Goal: Find contact information: Find contact information

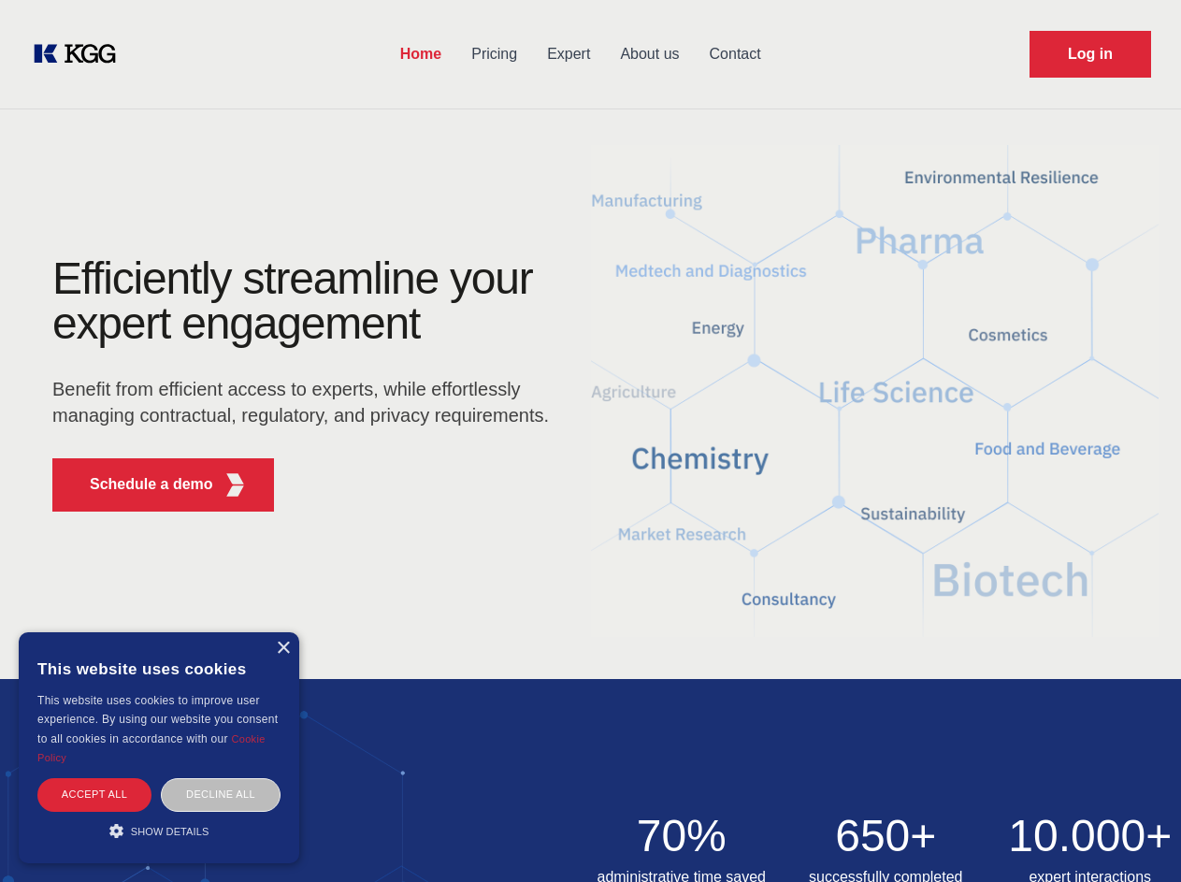
click at [590, 440] on div "Efficiently streamline your expert engagement Benefit from efficient access to …" at bounding box center [306, 391] width 569 height 270
click at [140, 484] on p "Schedule a demo" at bounding box center [151, 484] width 123 height 22
click at [282, 648] on div "× This website uses cookies This website uses cookies to improve user experienc…" at bounding box center [159, 747] width 281 height 231
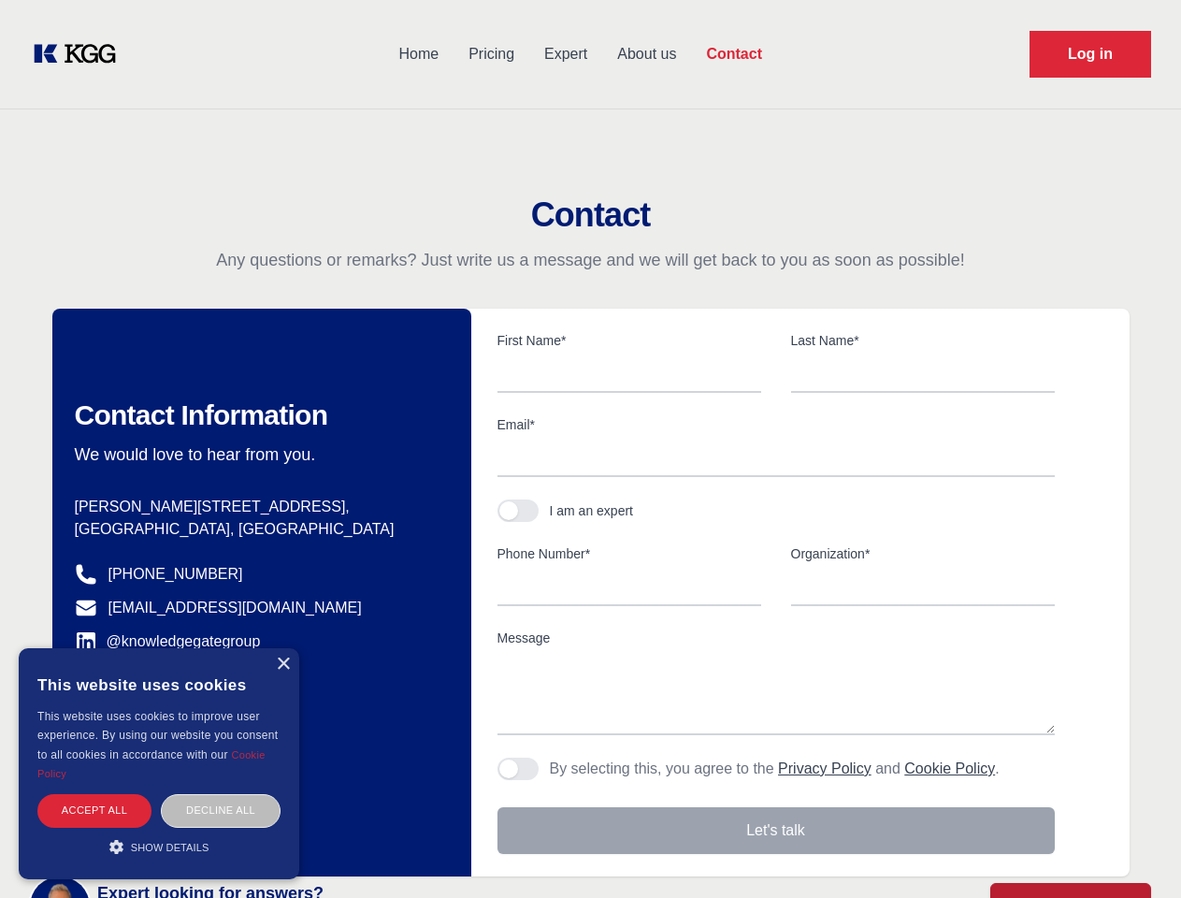
click at [94, 794] on div "Accept all" at bounding box center [94, 810] width 114 height 33
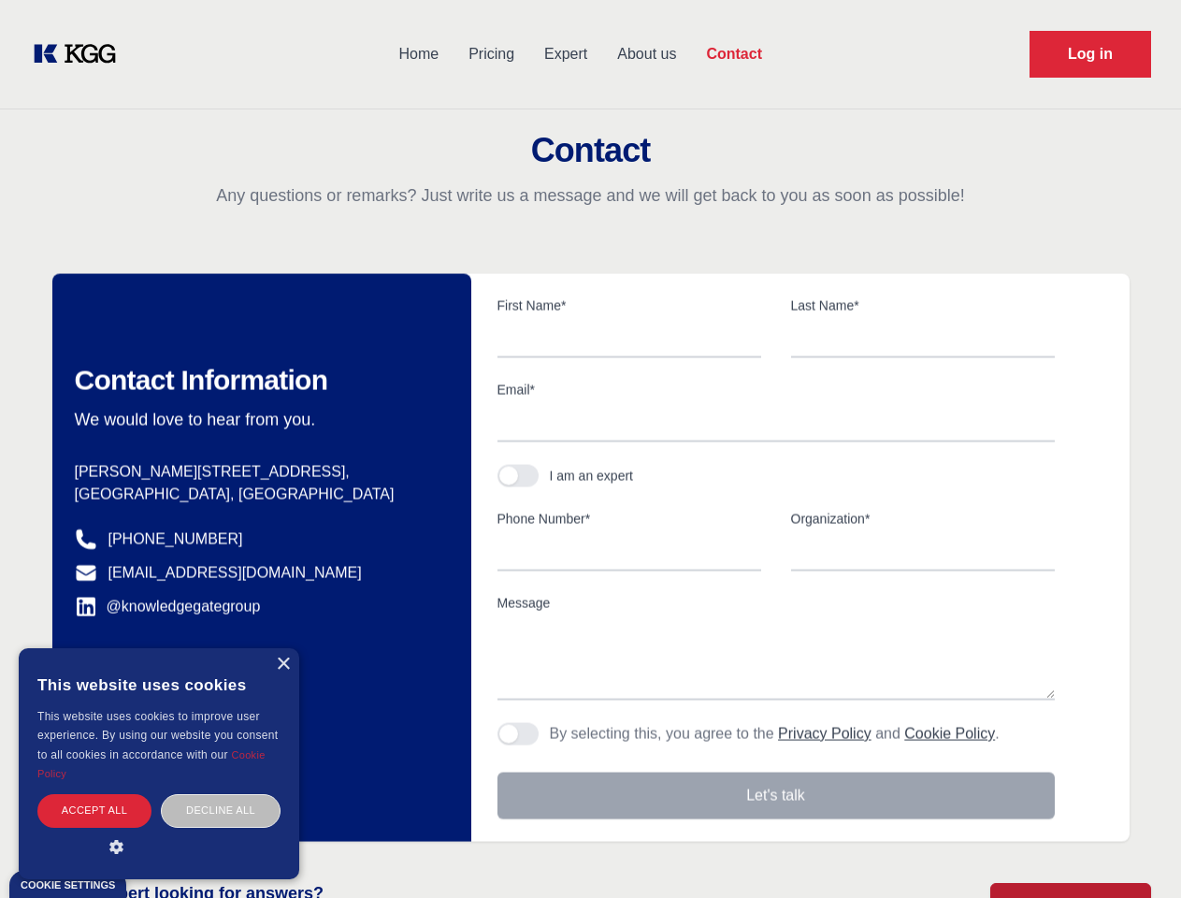
click at [221, 794] on div "Contact Information We would love to hear from you. Postal address [PERSON_NAME…" at bounding box center [261, 558] width 419 height 568
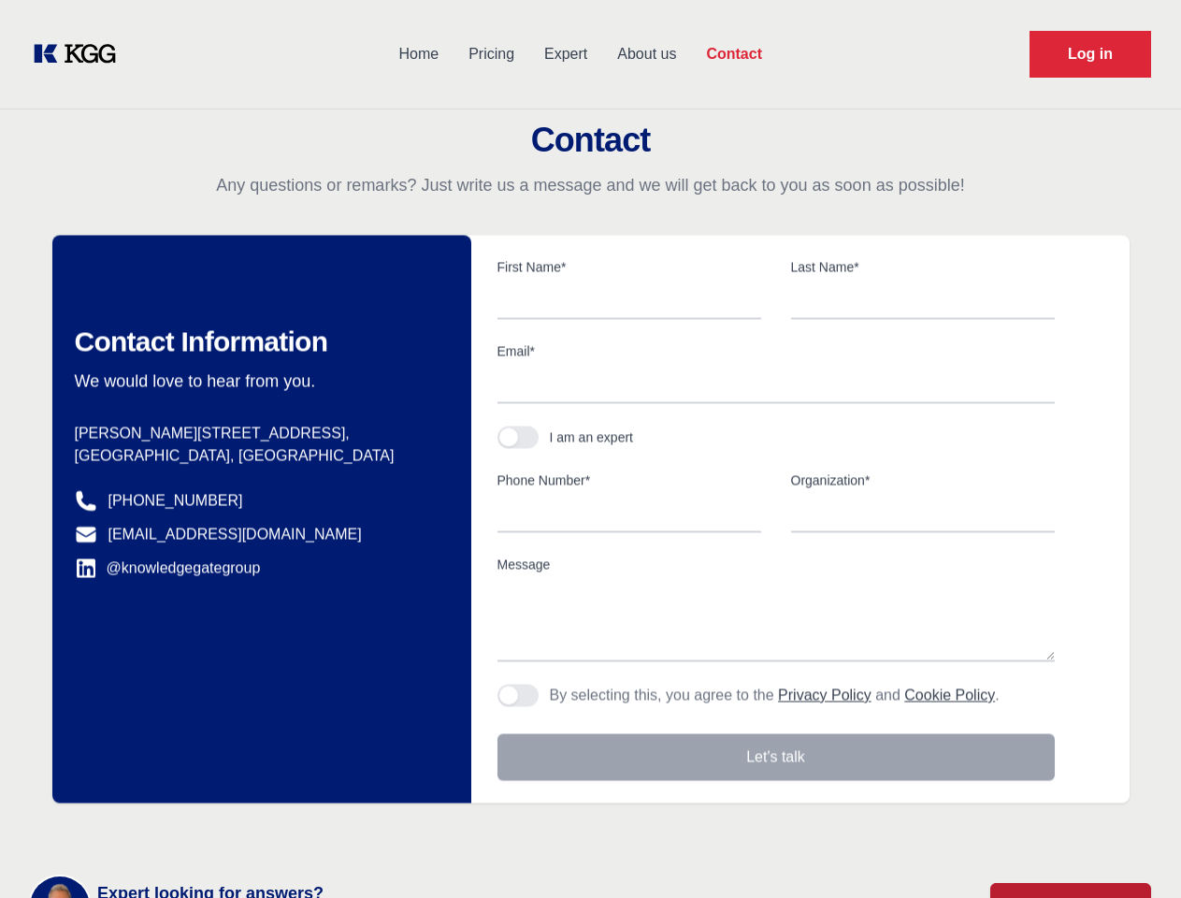
click at [159, 830] on main "Contact Any questions or remarks? Just write us a message and we will get back …" at bounding box center [590, 486] width 1181 height 973
